Goal: Information Seeking & Learning: Learn about a topic

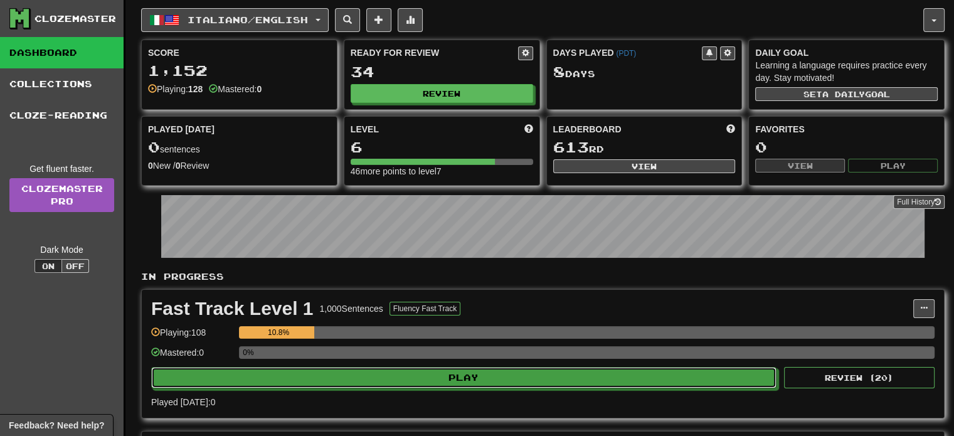
click at [443, 381] on button "Play" at bounding box center [463, 377] width 625 height 21
select select "**"
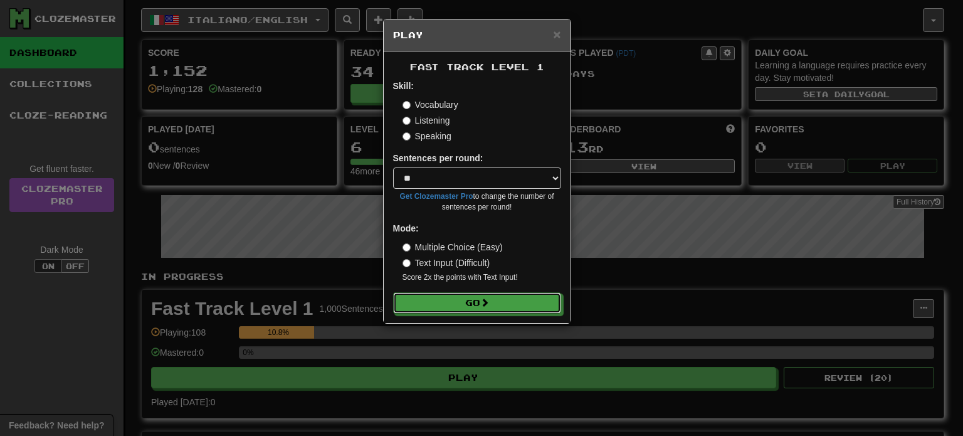
click at [474, 309] on button "Go" at bounding box center [477, 302] width 168 height 21
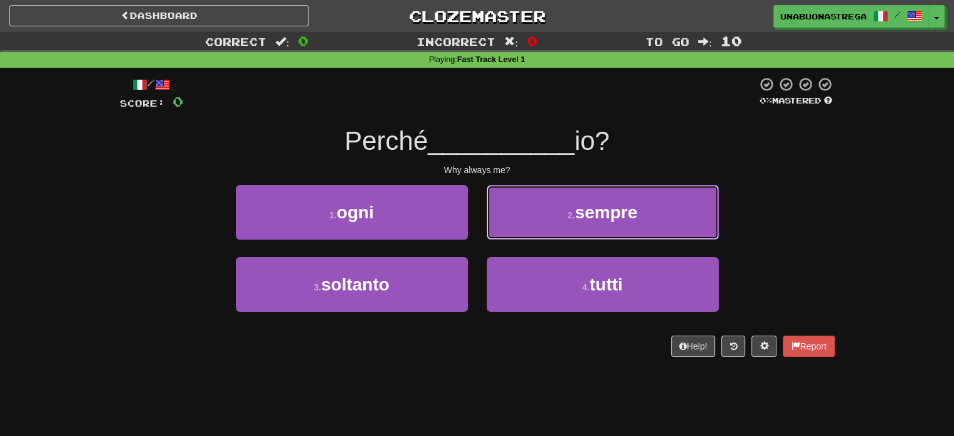
click at [564, 216] on button "2 . sempre" at bounding box center [603, 212] width 232 height 55
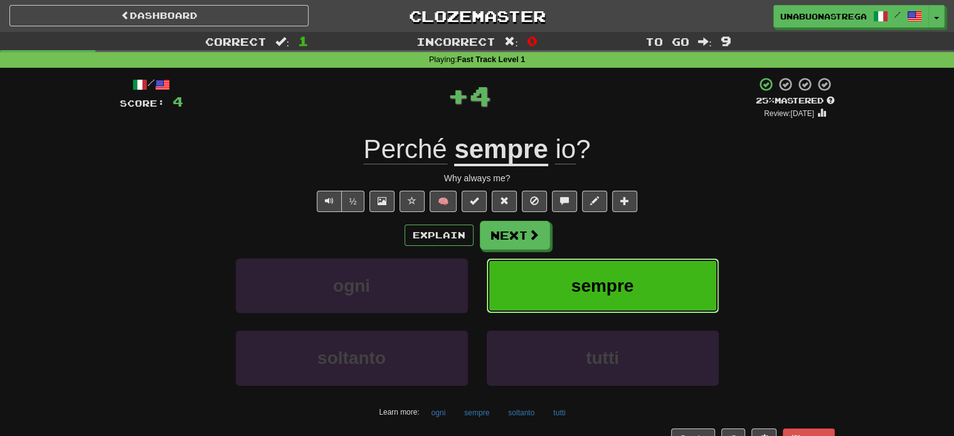
click at [557, 287] on button "sempre" at bounding box center [603, 285] width 232 height 55
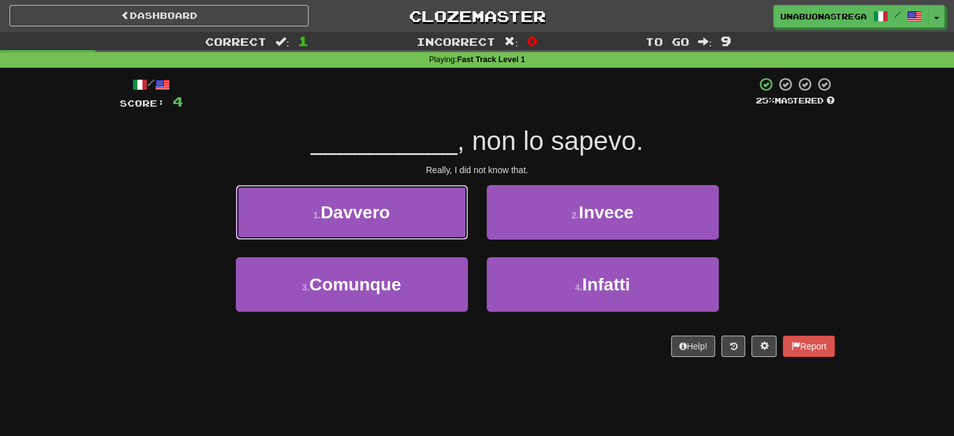
click at [297, 222] on button "1 . Davvero" at bounding box center [352, 212] width 232 height 55
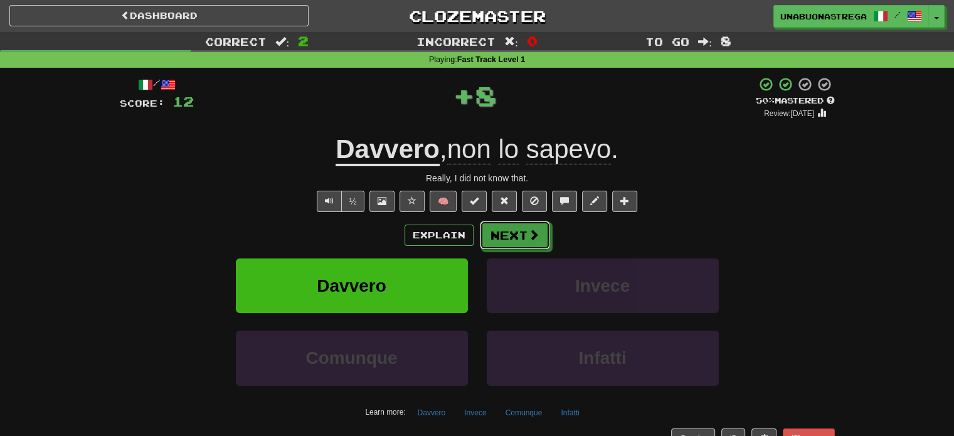
click at [518, 238] on button "Next" at bounding box center [515, 235] width 70 height 29
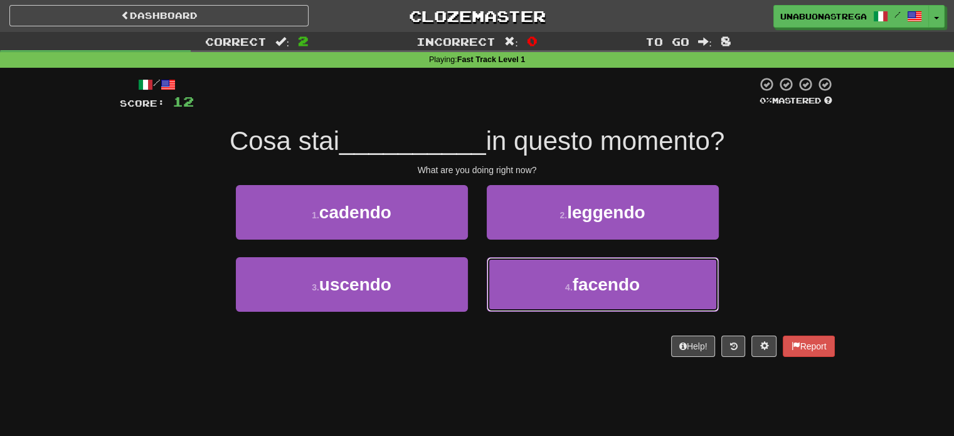
click at [539, 279] on button "4 . facendo" at bounding box center [603, 284] width 232 height 55
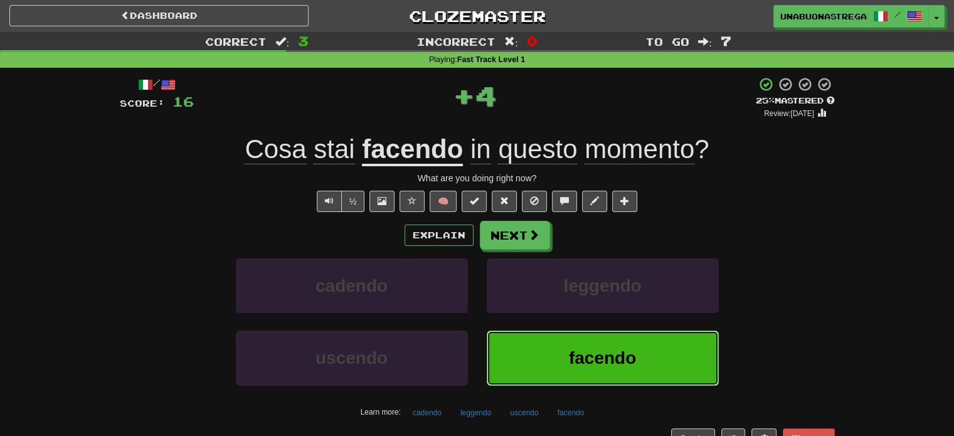
click at [567, 369] on button "facendo" at bounding box center [603, 358] width 232 height 55
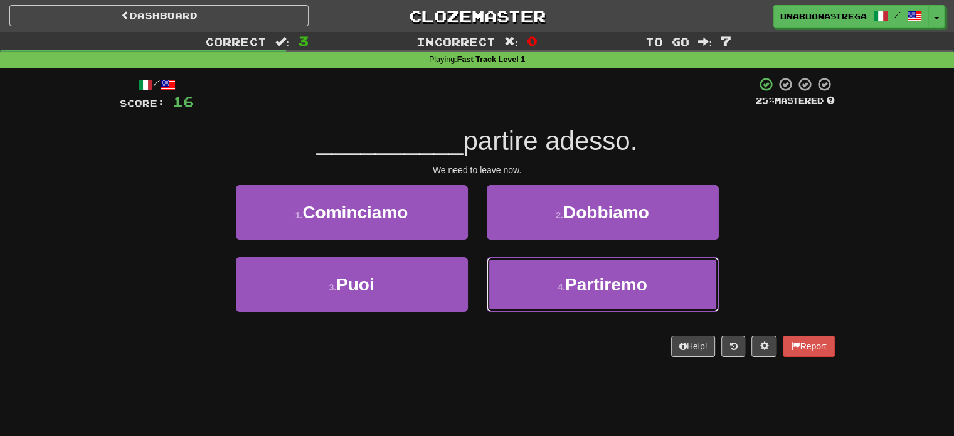
click at [627, 304] on button "4 . Partiremo" at bounding box center [603, 284] width 232 height 55
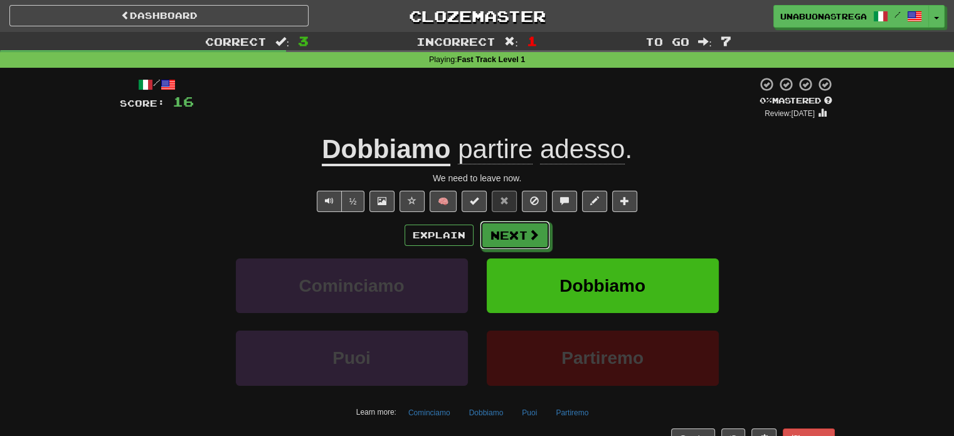
click at [518, 235] on button "Next" at bounding box center [515, 235] width 70 height 29
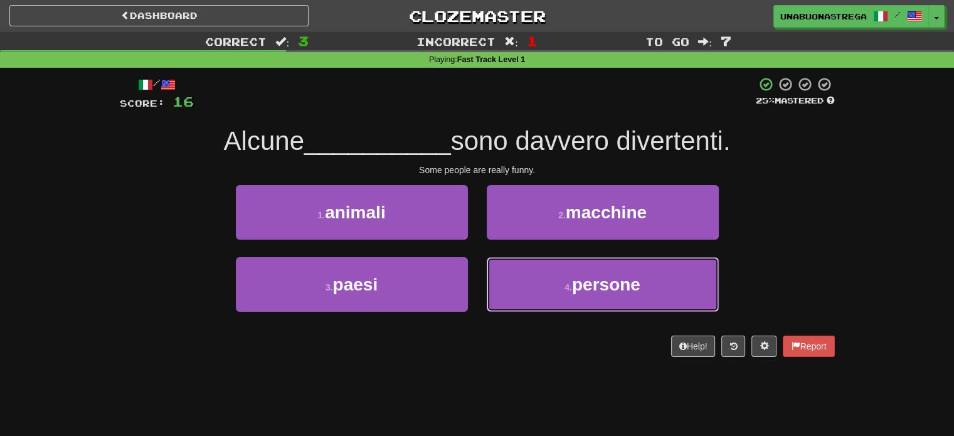
click at [614, 291] on span "persone" at bounding box center [606, 284] width 68 height 19
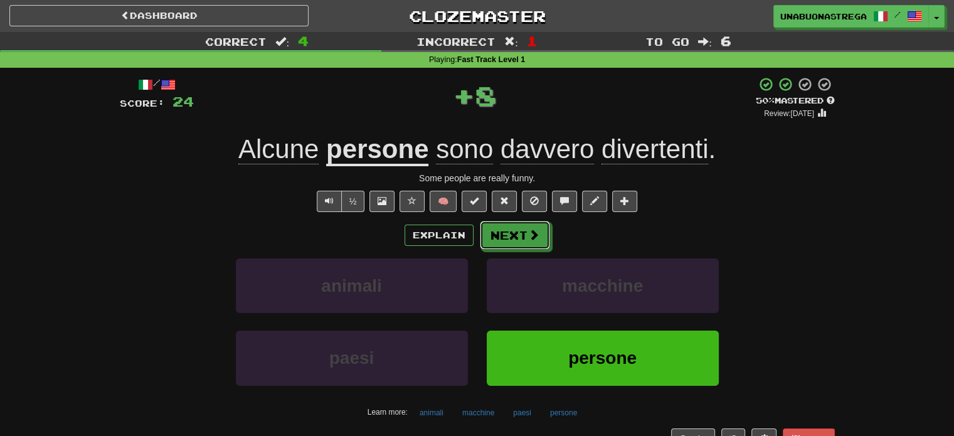
click at [535, 240] on span at bounding box center [533, 234] width 11 height 11
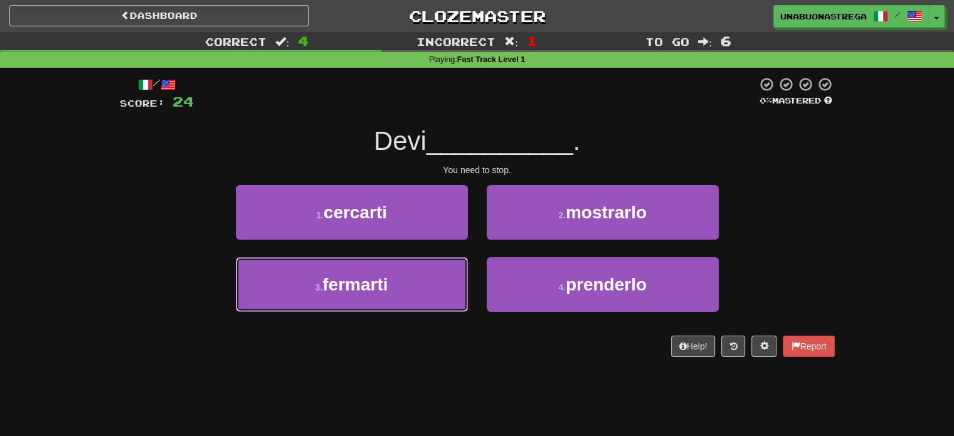
click at [384, 285] on span "fermarti" at bounding box center [354, 284] width 65 height 19
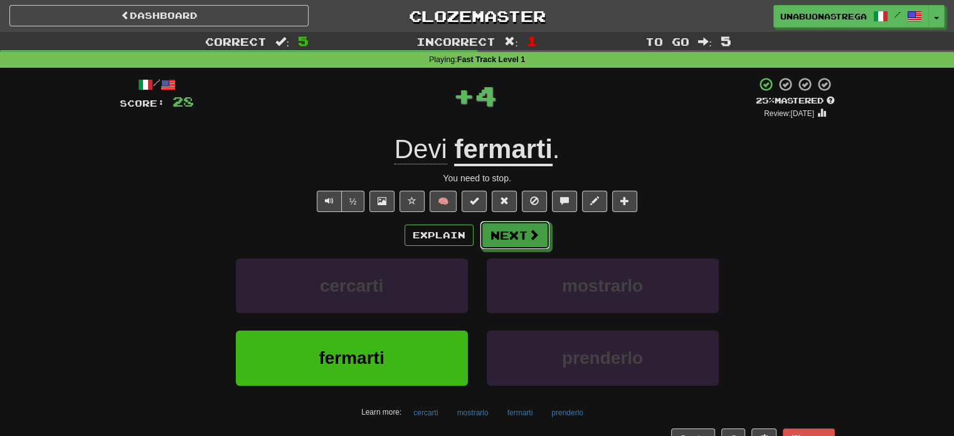
click at [530, 243] on button "Next" at bounding box center [515, 235] width 70 height 29
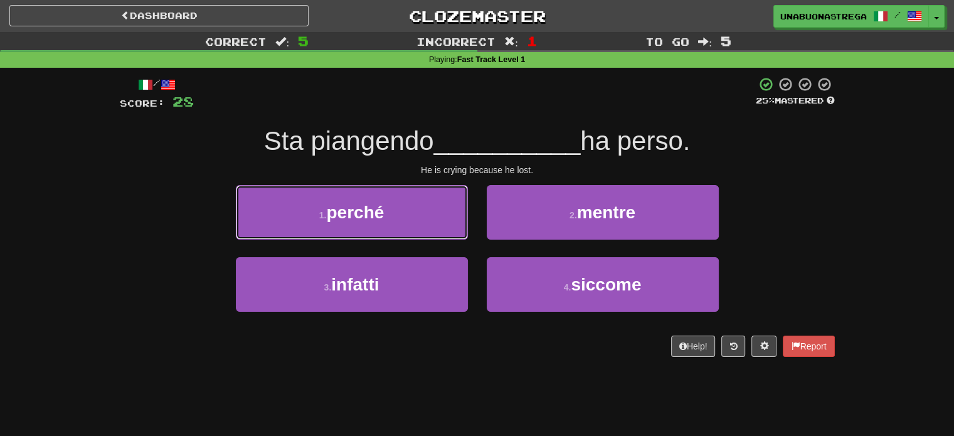
click at [432, 217] on button "1 . perché" at bounding box center [352, 212] width 232 height 55
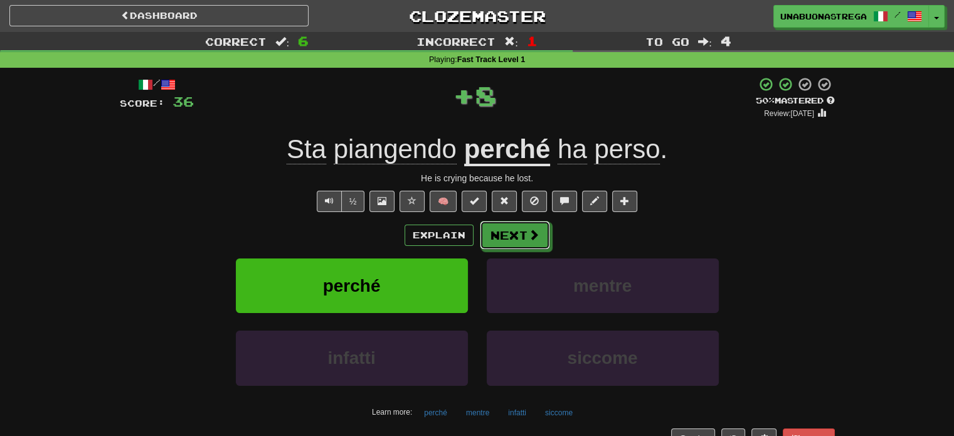
click at [525, 238] on button "Next" at bounding box center [515, 235] width 70 height 29
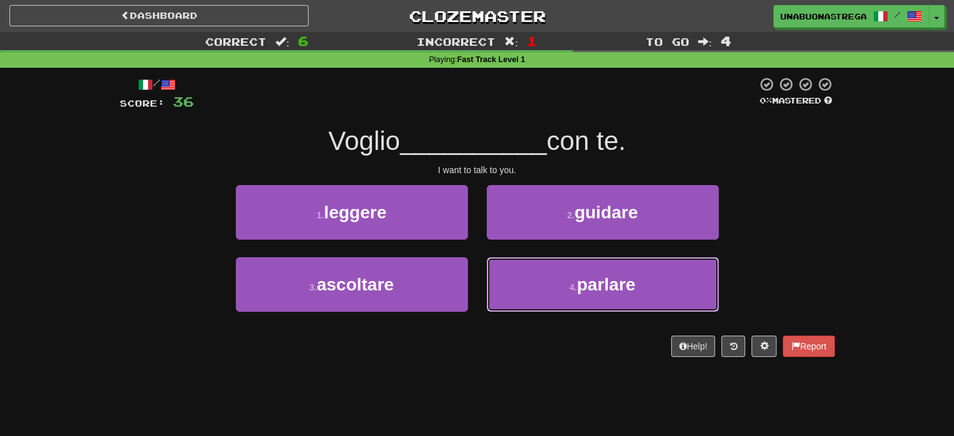
click at [562, 285] on button "4 . parlare" at bounding box center [603, 284] width 232 height 55
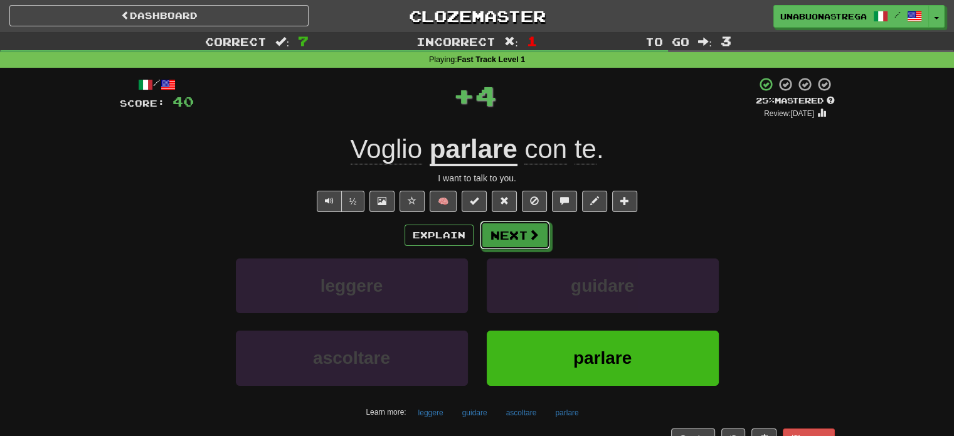
click at [534, 241] on button "Next" at bounding box center [515, 235] width 70 height 29
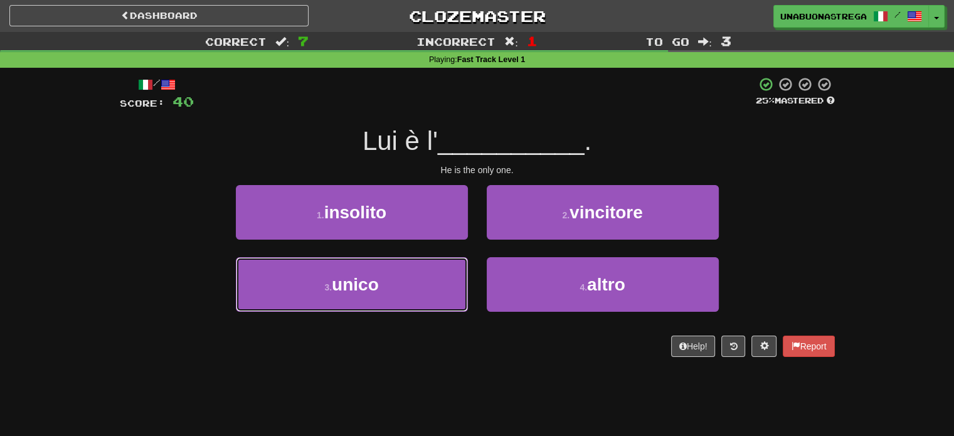
click at [415, 283] on button "3 . unico" at bounding box center [352, 284] width 232 height 55
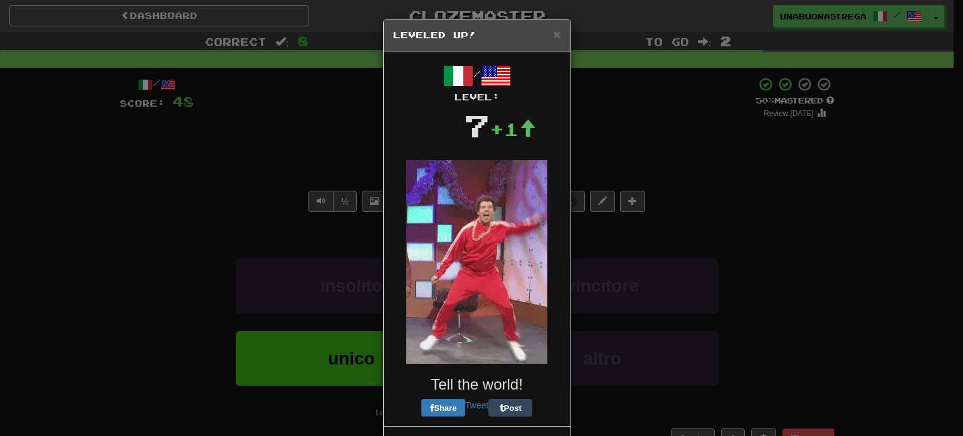
click at [534, 245] on img at bounding box center [476, 262] width 141 height 204
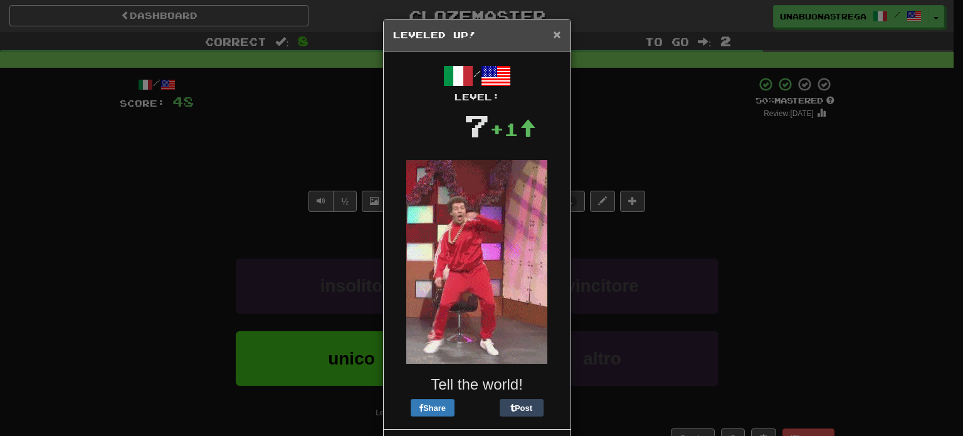
click at [553, 40] on span "×" at bounding box center [557, 34] width 8 height 14
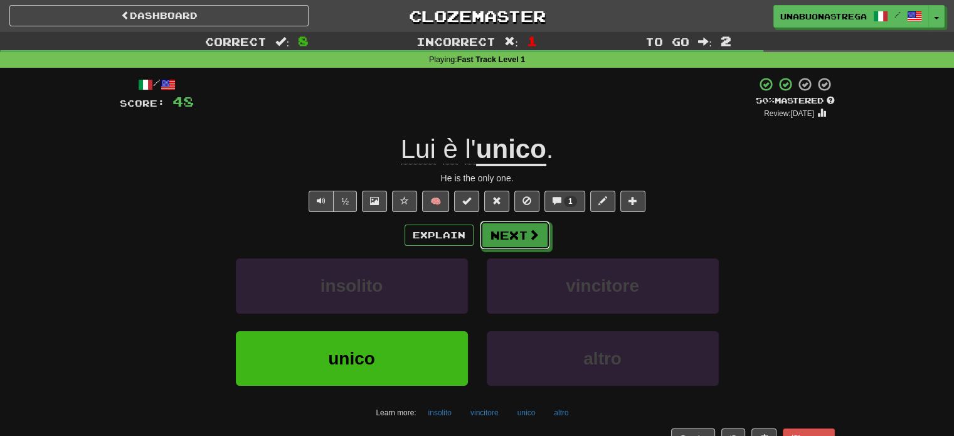
click at [508, 233] on button "Next" at bounding box center [515, 235] width 70 height 29
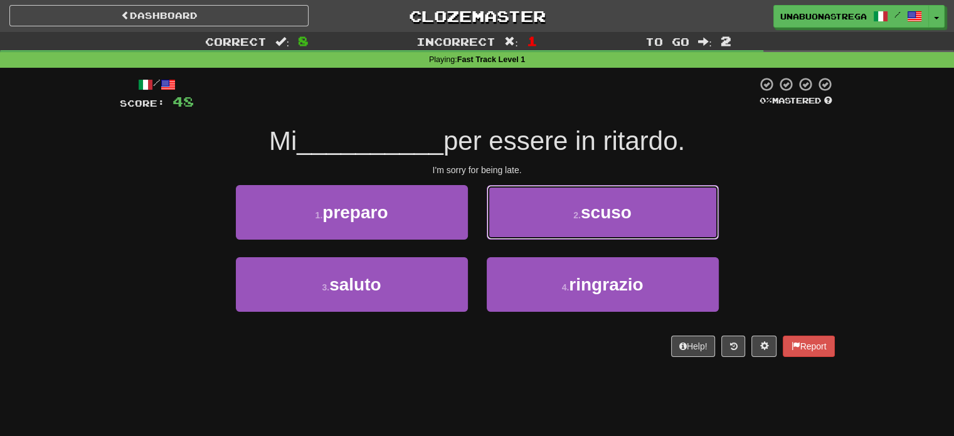
click at [650, 226] on button "2 . scuso" at bounding box center [603, 212] width 232 height 55
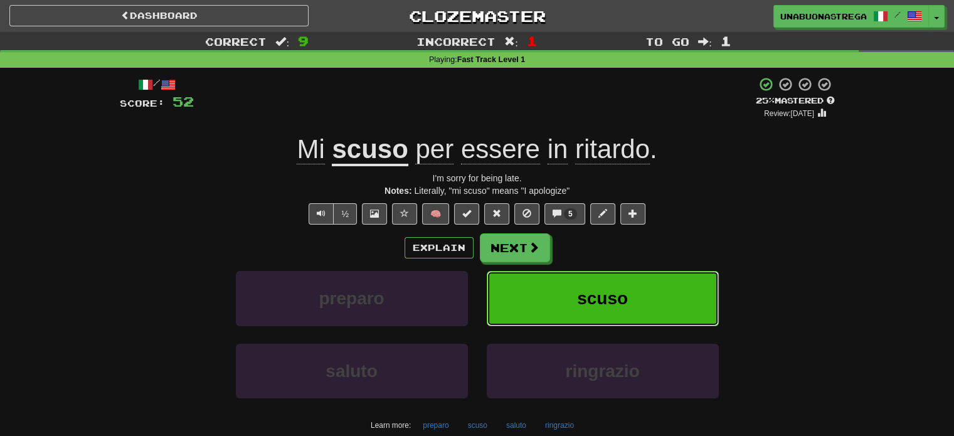
click at [635, 306] on button "scuso" at bounding box center [603, 298] width 232 height 55
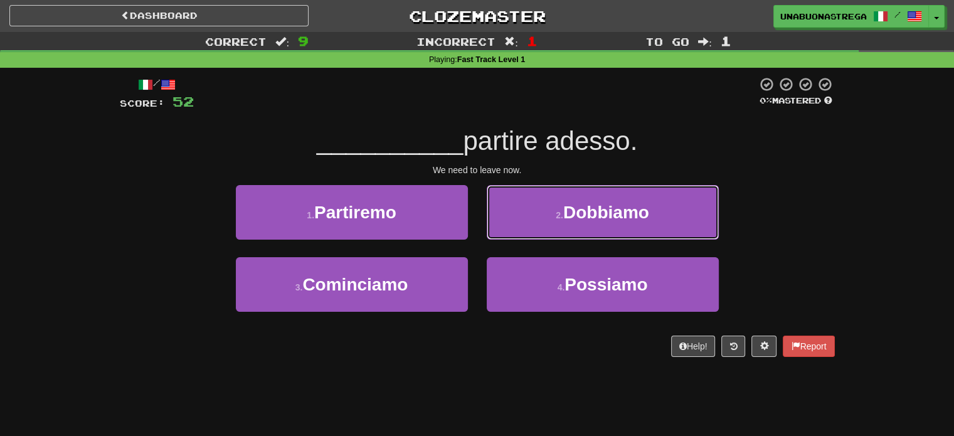
click at [658, 208] on button "2 . Dobbiamo" at bounding box center [603, 212] width 232 height 55
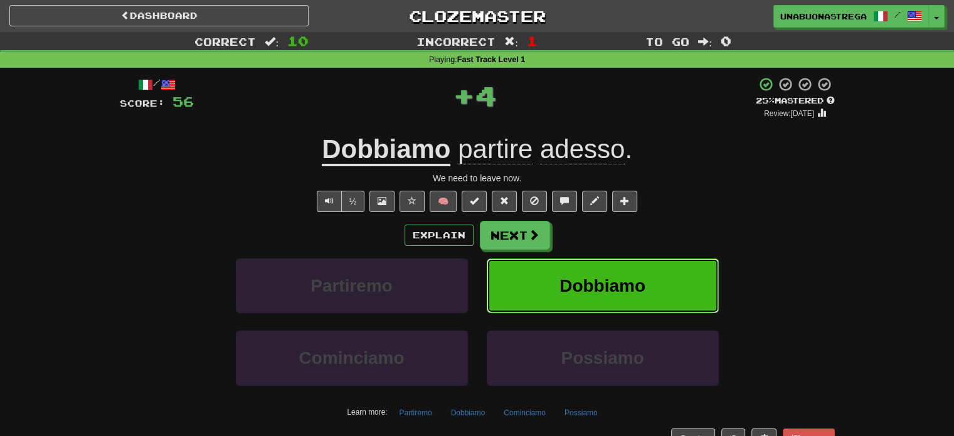
click at [660, 290] on button "Dobbiamo" at bounding box center [603, 285] width 232 height 55
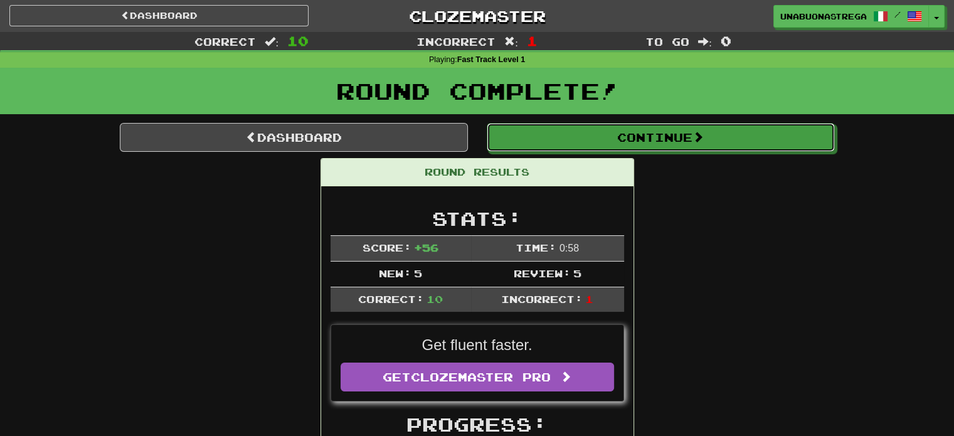
click at [726, 143] on button "Continue" at bounding box center [661, 137] width 348 height 29
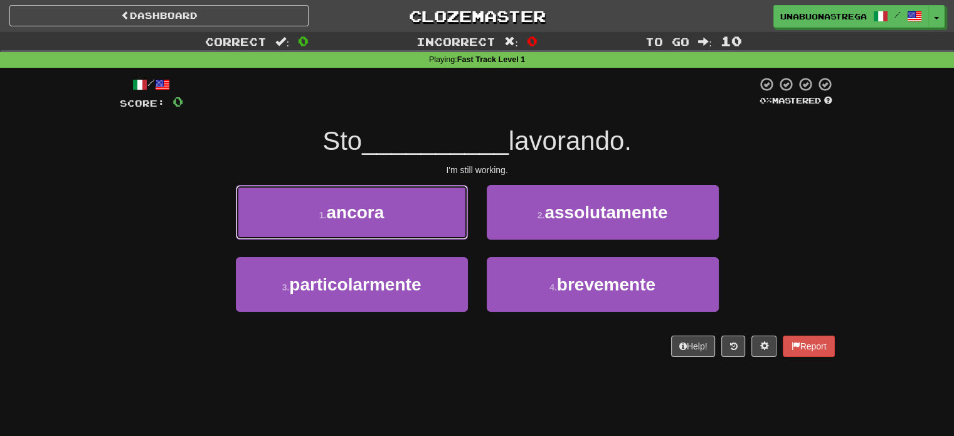
click at [424, 220] on button "1 . ancora" at bounding box center [352, 212] width 232 height 55
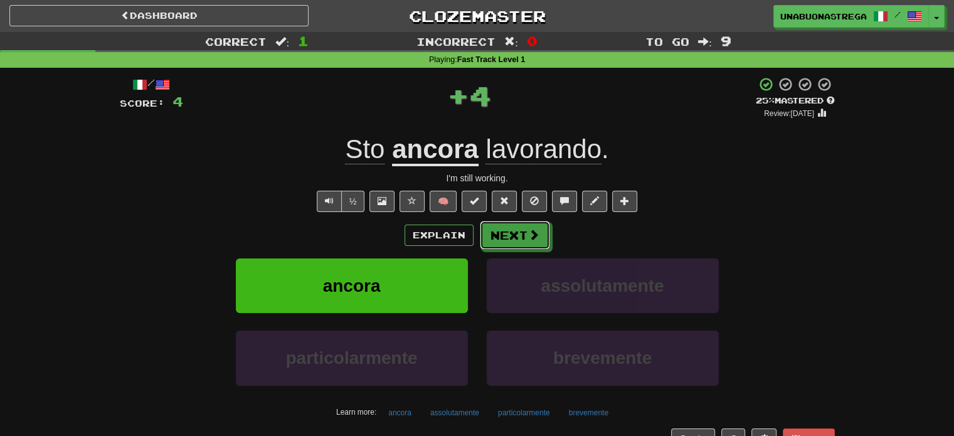
click at [527, 246] on button "Next" at bounding box center [515, 235] width 70 height 29
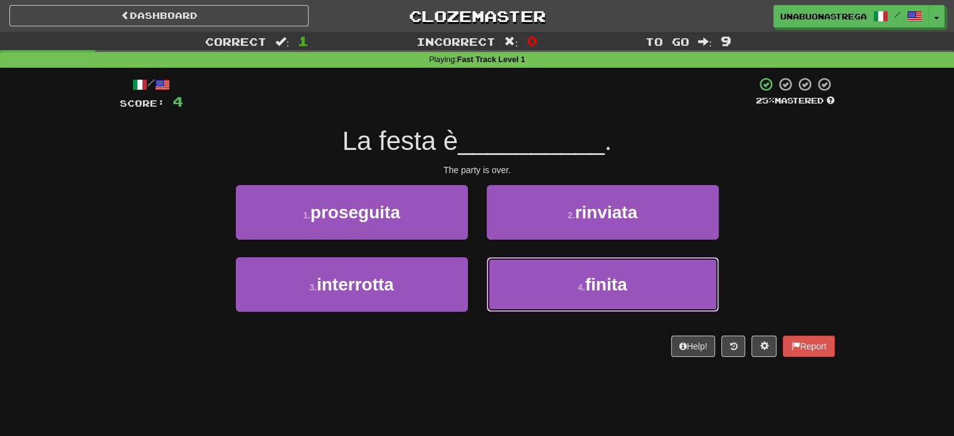
click at [580, 289] on small "4 ." at bounding box center [582, 287] width 8 height 10
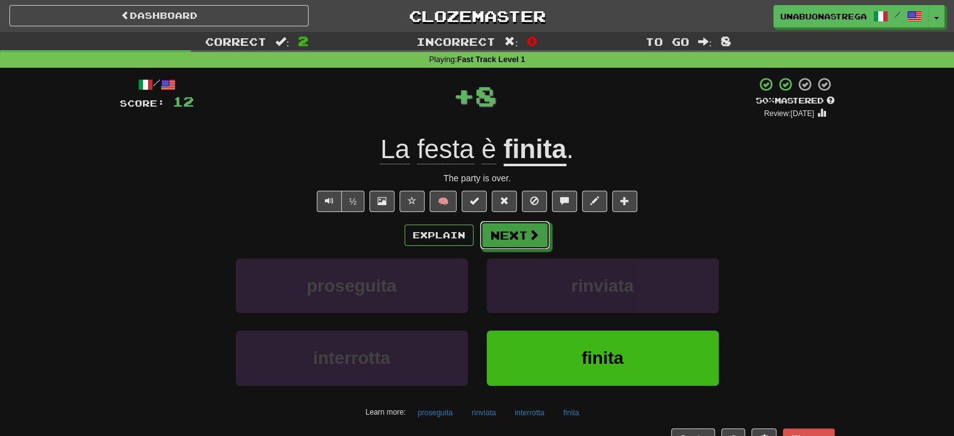
click at [517, 231] on button "Next" at bounding box center [515, 235] width 70 height 29
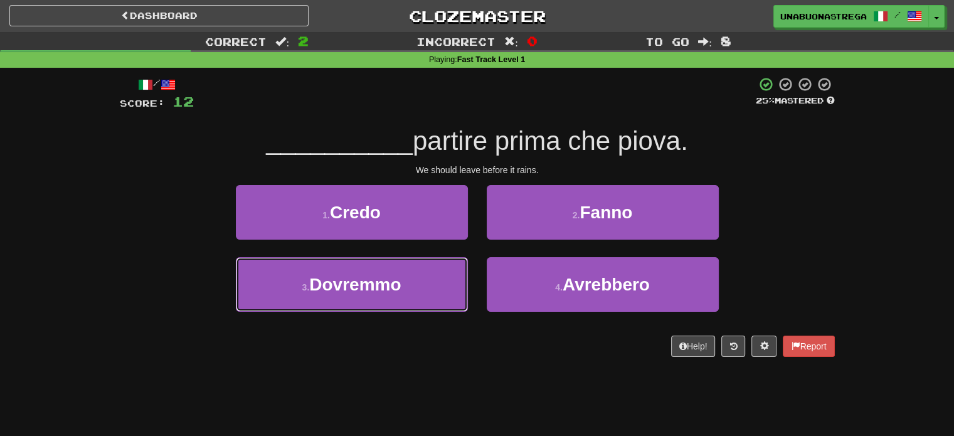
click at [403, 287] on button "3 . Dovremmo" at bounding box center [352, 284] width 232 height 55
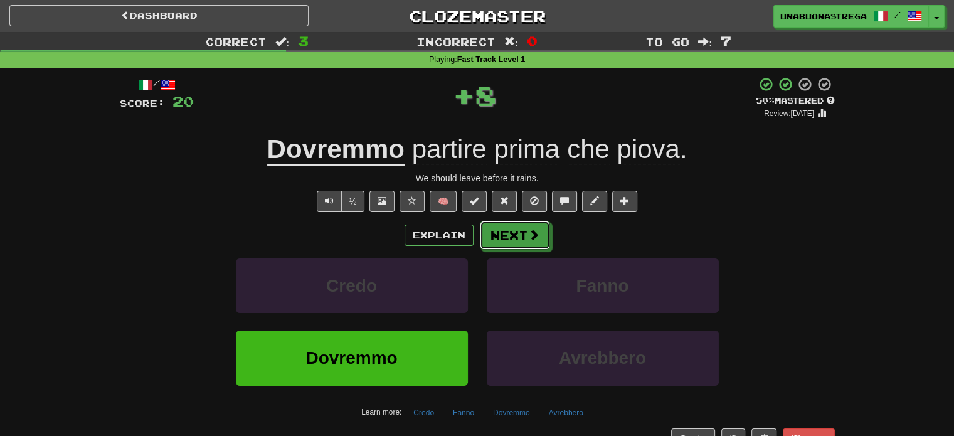
click at [528, 235] on span at bounding box center [533, 234] width 11 height 11
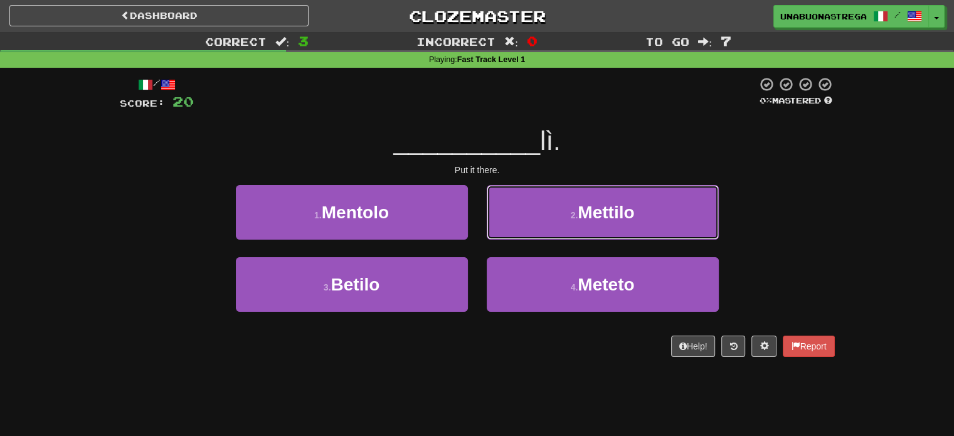
click at [572, 214] on small "2 ." at bounding box center [575, 215] width 8 height 10
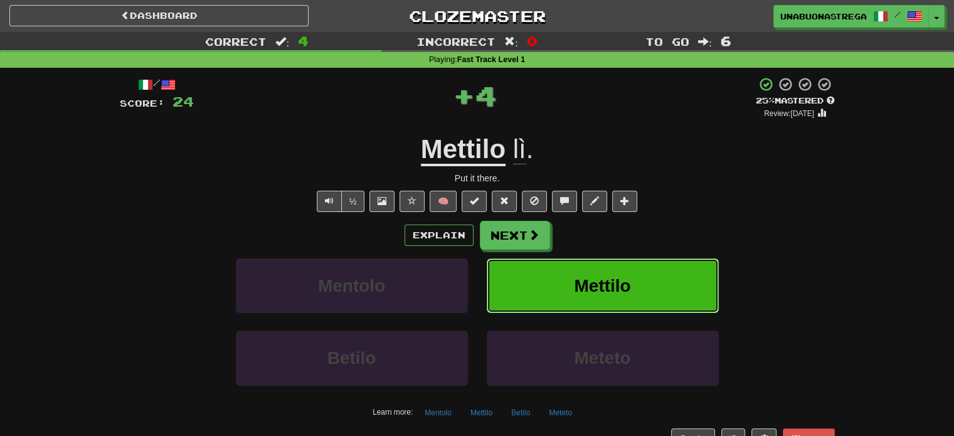
click at [542, 286] on button "Mettilo" at bounding box center [603, 285] width 232 height 55
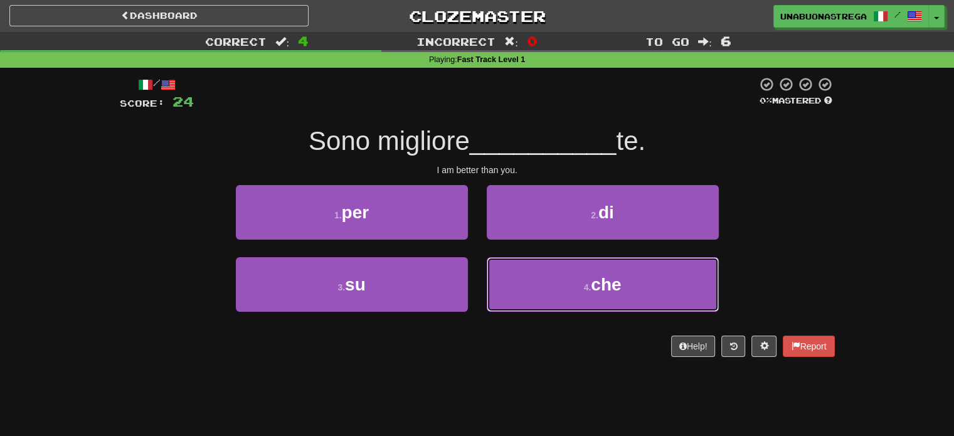
click at [539, 295] on button "4 . che" at bounding box center [603, 284] width 232 height 55
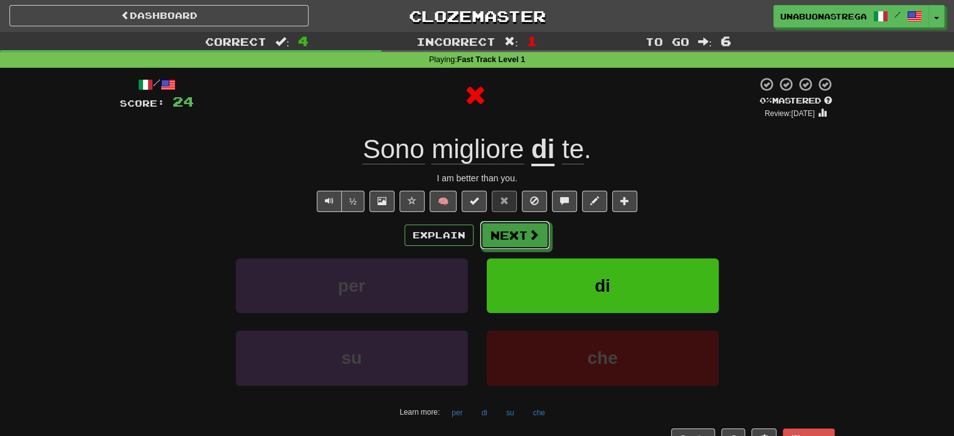
click at [514, 236] on button "Next" at bounding box center [515, 235] width 70 height 29
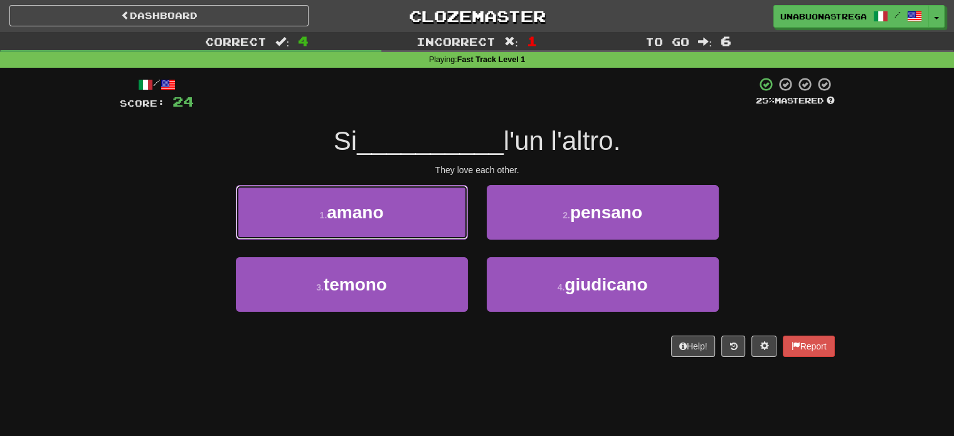
click at [427, 216] on button "1 . amano" at bounding box center [352, 212] width 232 height 55
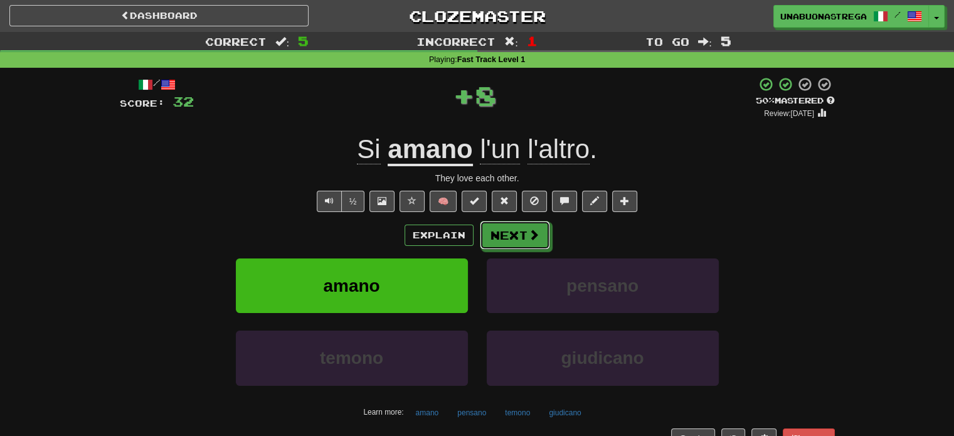
click at [512, 242] on button "Next" at bounding box center [515, 235] width 70 height 29
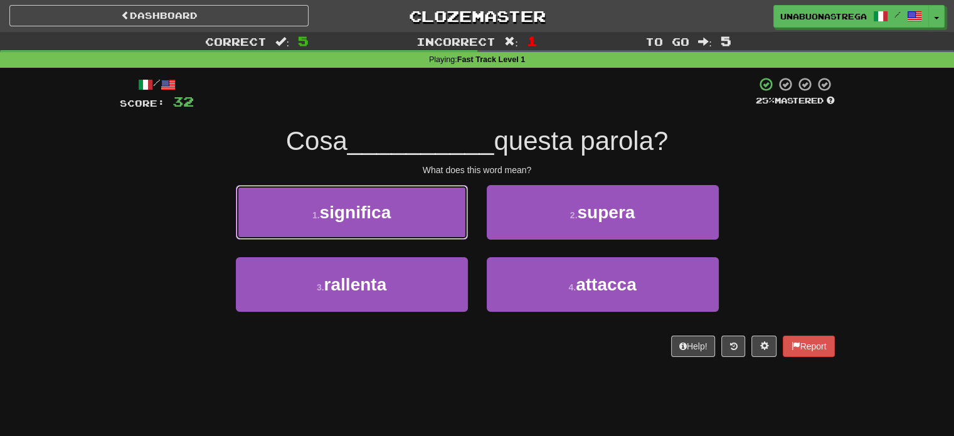
click at [425, 214] on button "1 . significa" at bounding box center [352, 212] width 232 height 55
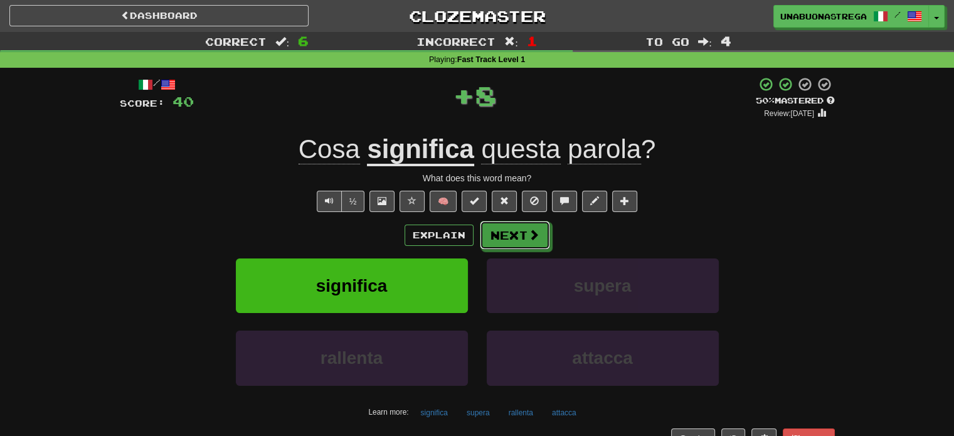
click at [507, 240] on button "Next" at bounding box center [515, 235] width 70 height 29
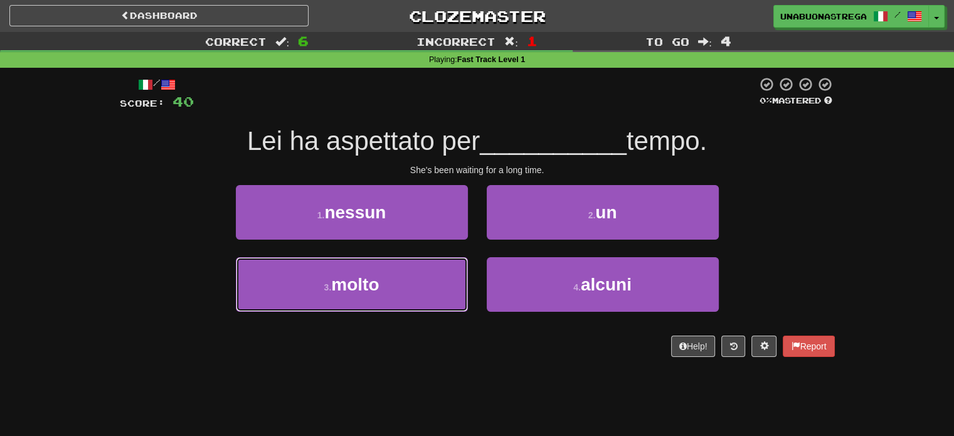
click at [398, 291] on button "3 . molto" at bounding box center [352, 284] width 232 height 55
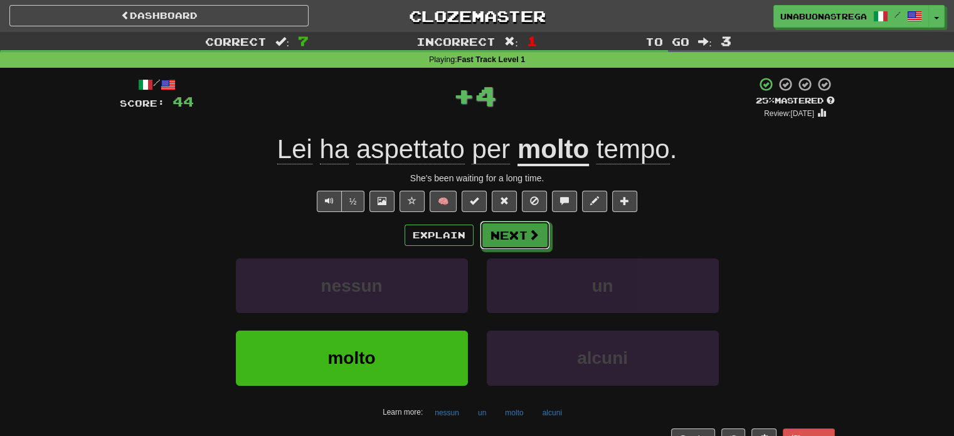
click at [531, 233] on span at bounding box center [533, 234] width 11 height 11
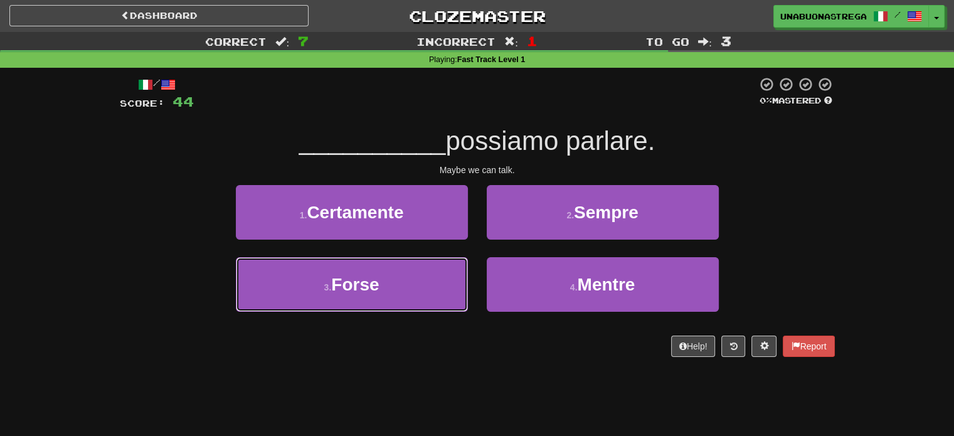
click at [411, 288] on button "3 . Forse" at bounding box center [352, 284] width 232 height 55
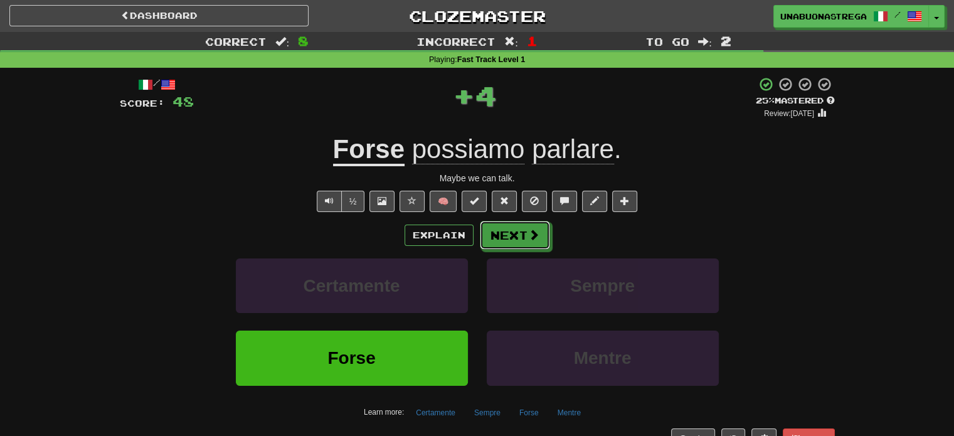
click at [512, 248] on button "Next" at bounding box center [515, 235] width 70 height 29
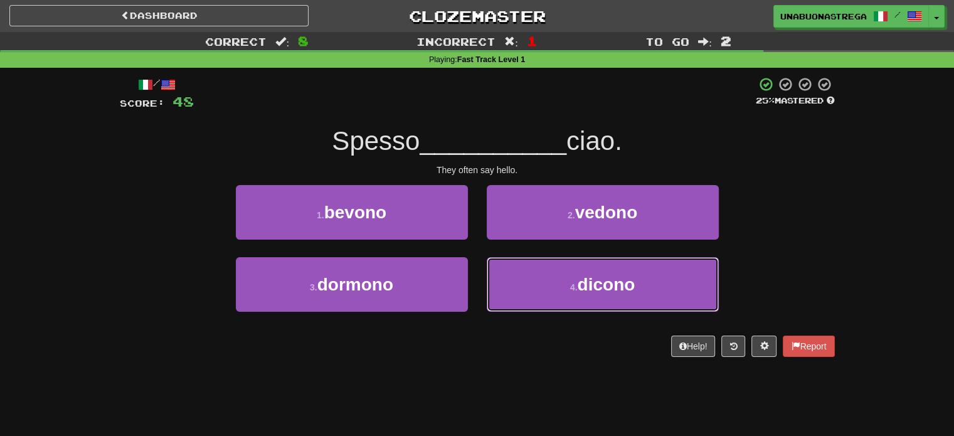
click at [530, 281] on button "4 . dicono" at bounding box center [603, 284] width 232 height 55
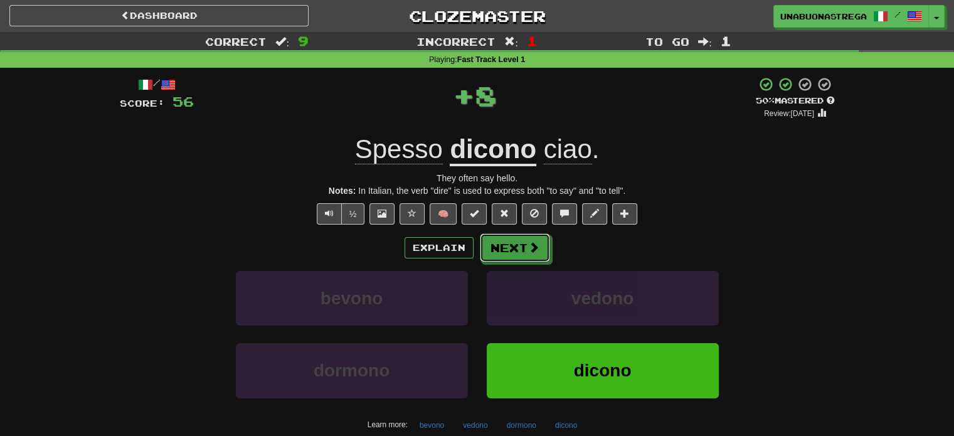
click at [519, 248] on button "Next" at bounding box center [515, 247] width 70 height 29
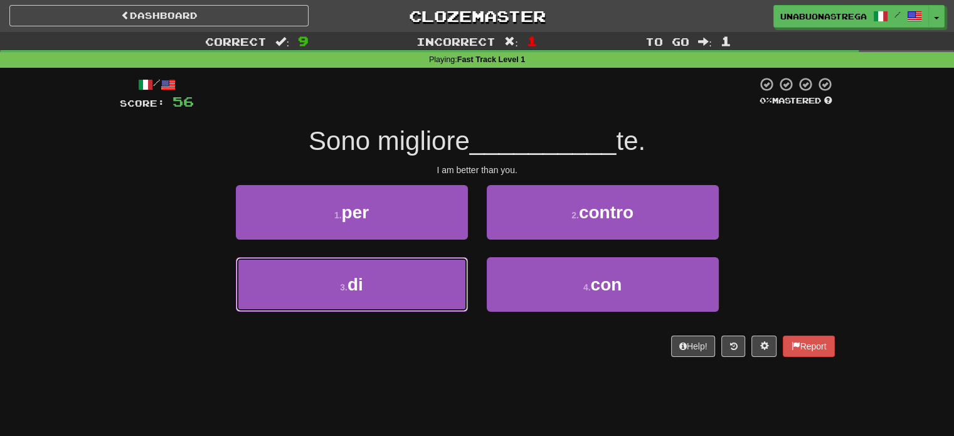
click at [410, 291] on button "3 . di" at bounding box center [352, 284] width 232 height 55
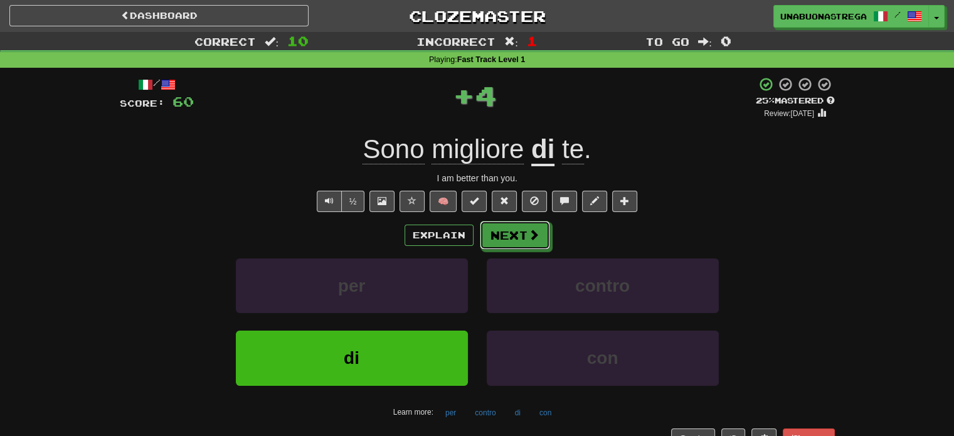
click at [522, 233] on button "Next" at bounding box center [515, 235] width 70 height 29
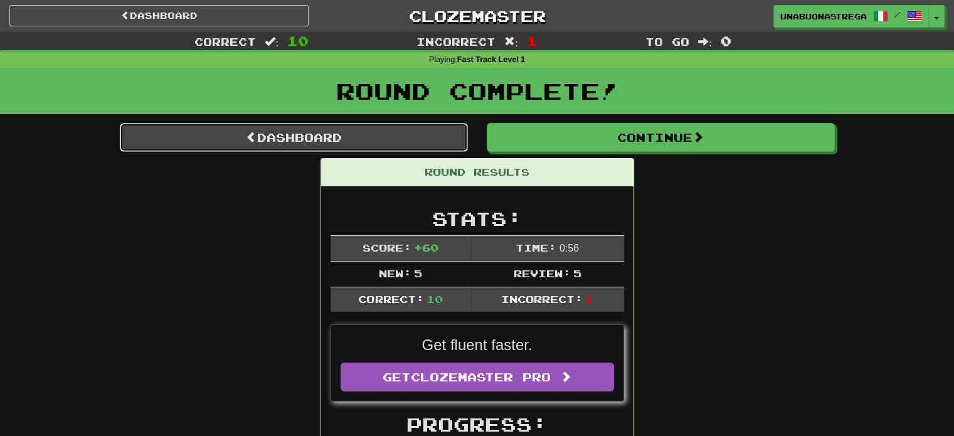
click at [350, 137] on link "Dashboard" at bounding box center [294, 137] width 348 height 29
